Goal: Find specific page/section: Find specific page/section

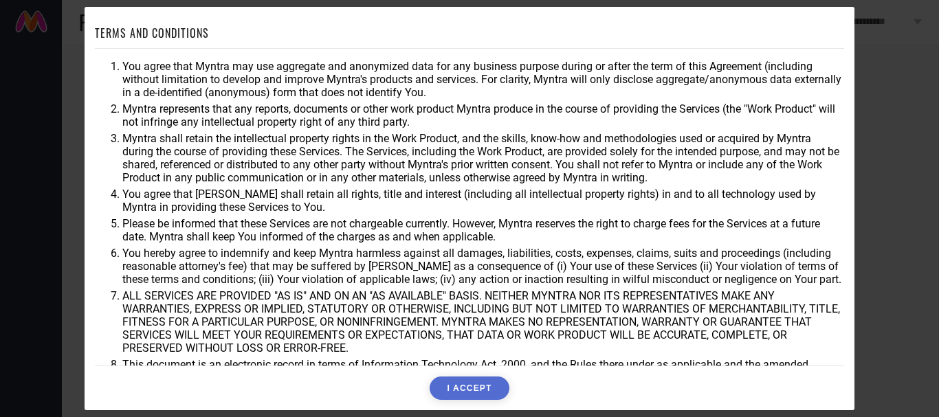
click at [480, 390] on button "I ACCEPT" at bounding box center [469, 388] width 79 height 23
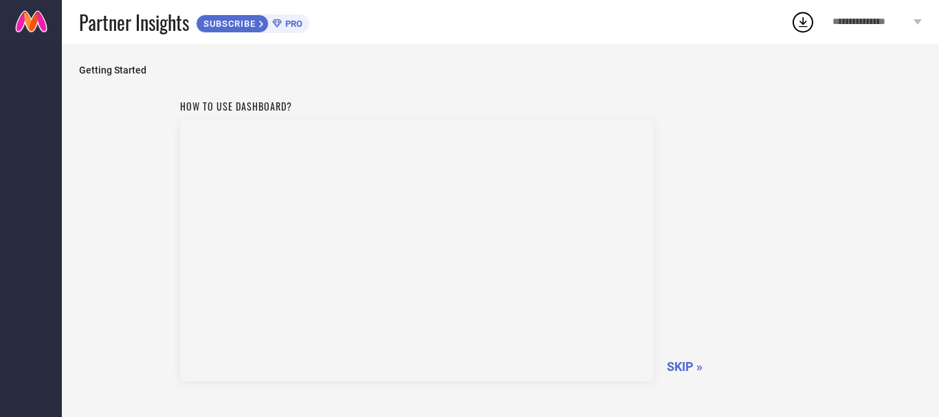
click at [691, 366] on span "SKIP »" at bounding box center [685, 367] width 36 height 14
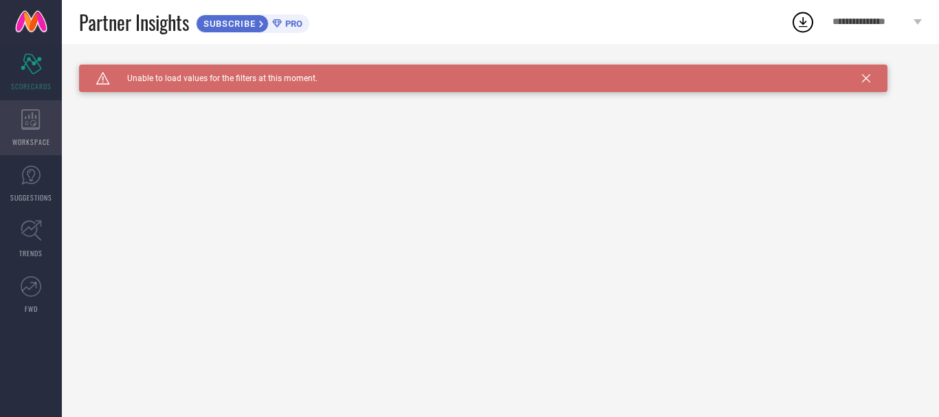
click at [41, 132] on div "WORKSPACE" at bounding box center [31, 127] width 62 height 55
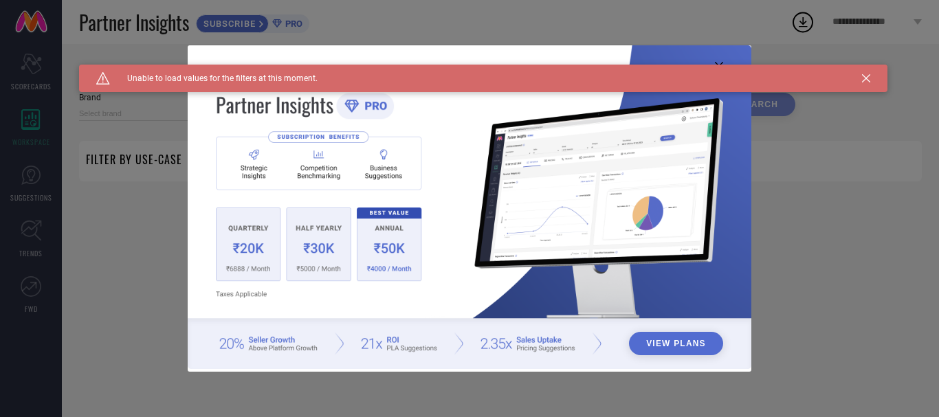
type input "1 STOP FASHION"
type input "All"
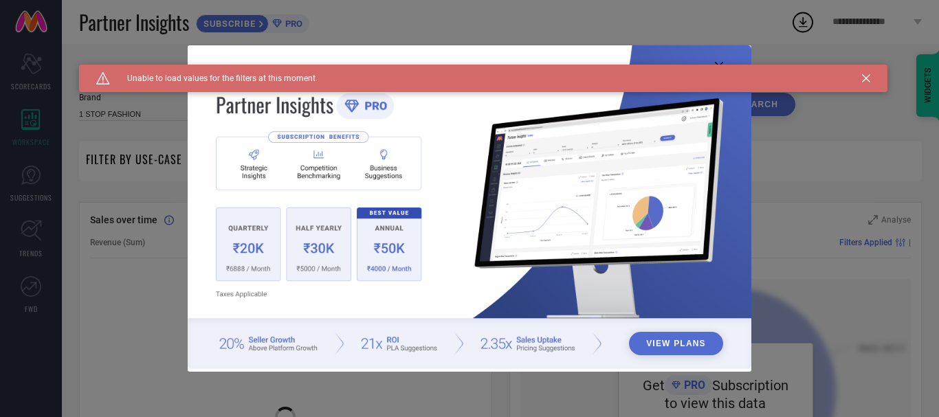
click at [867, 78] on icon at bounding box center [866, 78] width 8 height 8
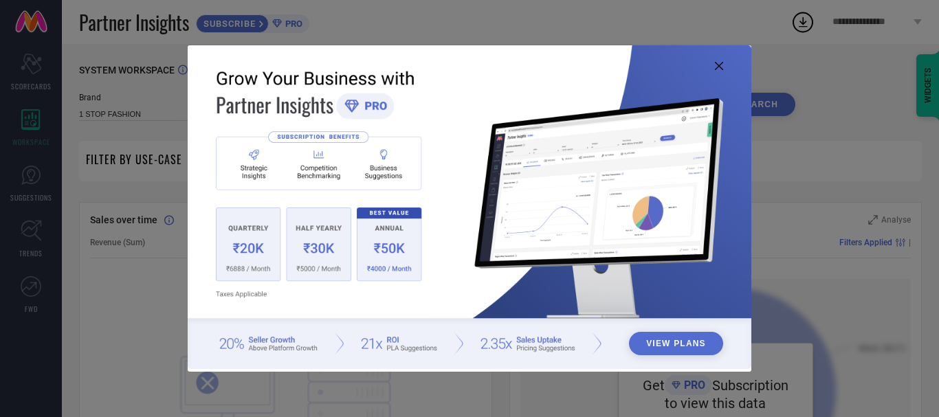
click at [717, 62] on icon at bounding box center [719, 66] width 8 height 8
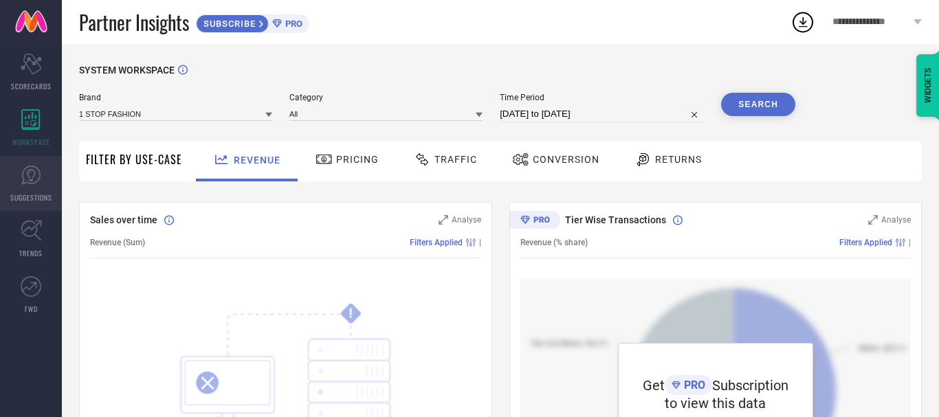
click at [32, 193] on span "SUGGESTIONS" at bounding box center [31, 198] width 42 height 10
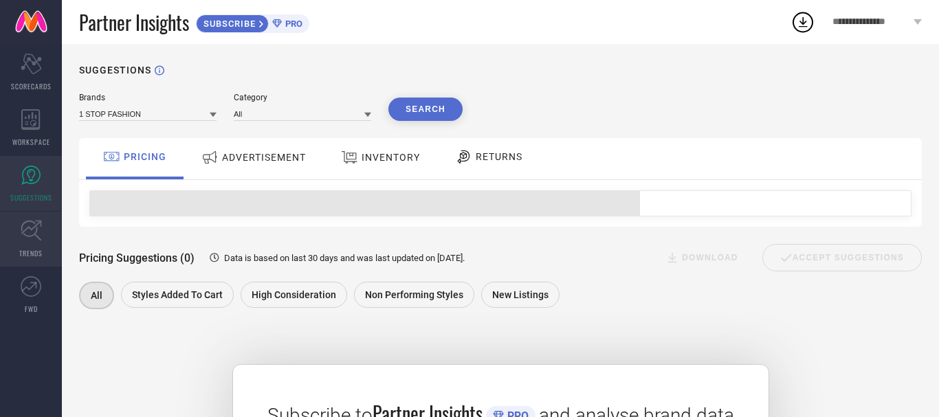
click at [41, 229] on icon at bounding box center [31, 230] width 21 height 21
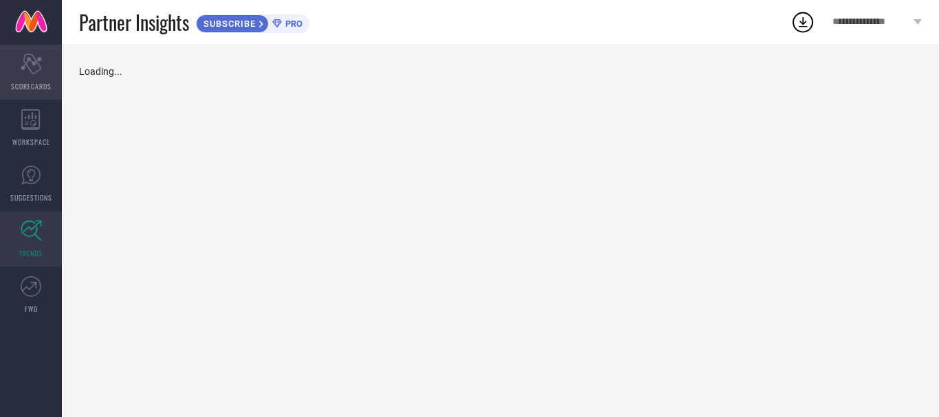
click at [39, 84] on span "SCORECARDS" at bounding box center [31, 86] width 41 height 10
